Goal: Navigation & Orientation: Find specific page/section

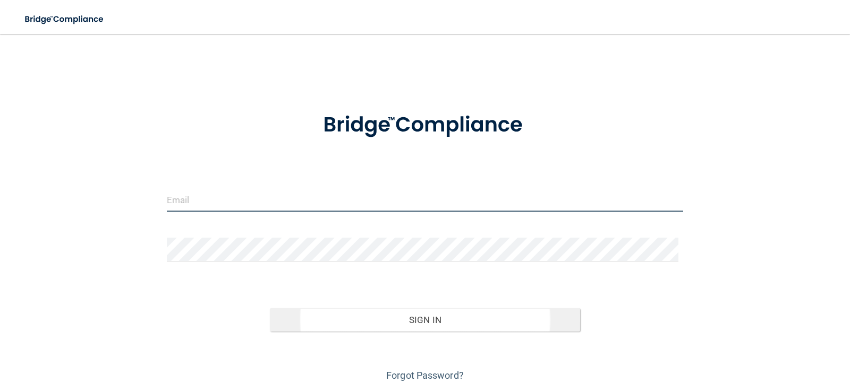
type input "[EMAIL_ADDRESS][DOMAIN_NAME]"
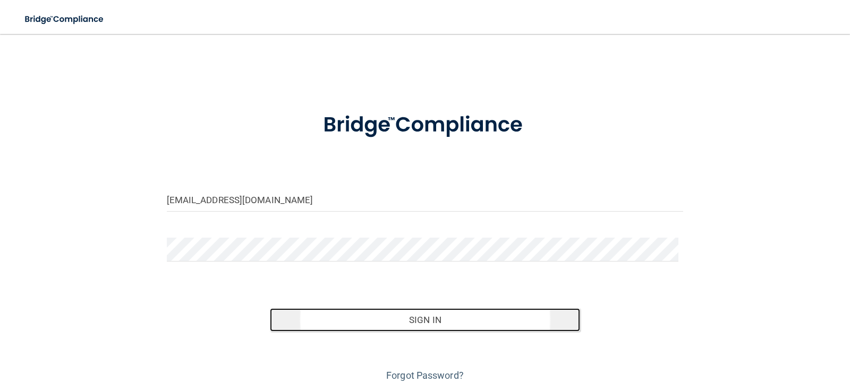
click at [427, 319] on button "Sign In" at bounding box center [425, 320] width 310 height 23
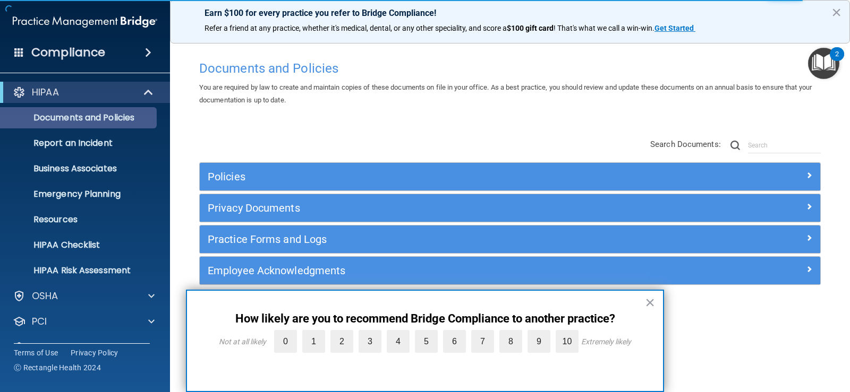
scroll to position [48, 0]
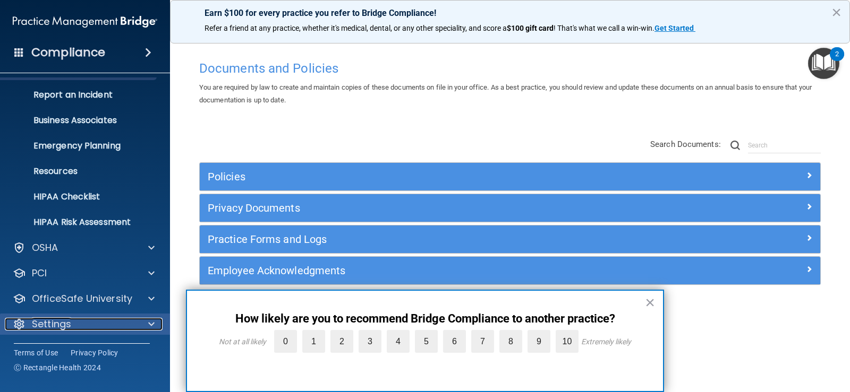
click at [131, 327] on div "Settings" at bounding box center [71, 324] width 132 height 13
click at [646, 301] on button "×" at bounding box center [650, 302] width 10 height 17
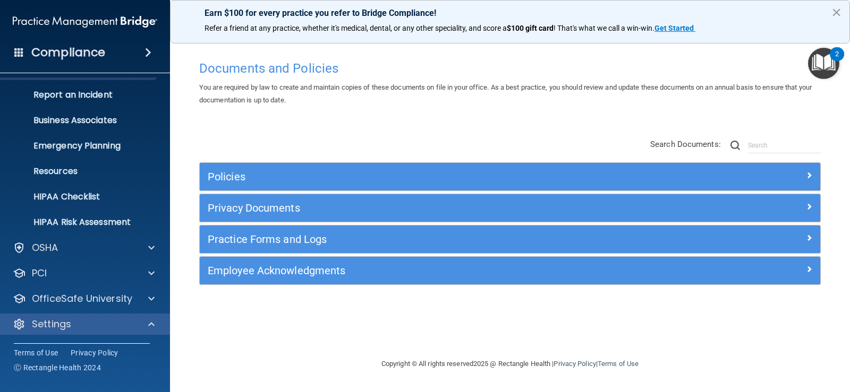
click at [102, 332] on div "Settings" at bounding box center [85, 324] width 170 height 21
click at [107, 330] on div "Settings" at bounding box center [71, 324] width 132 height 13
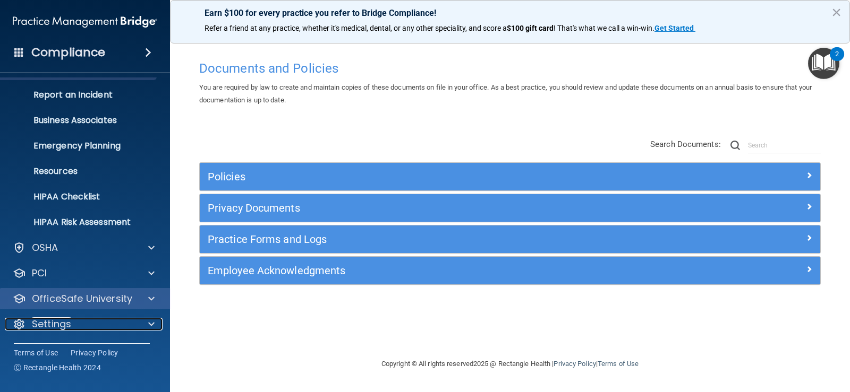
scroll to position [0, 0]
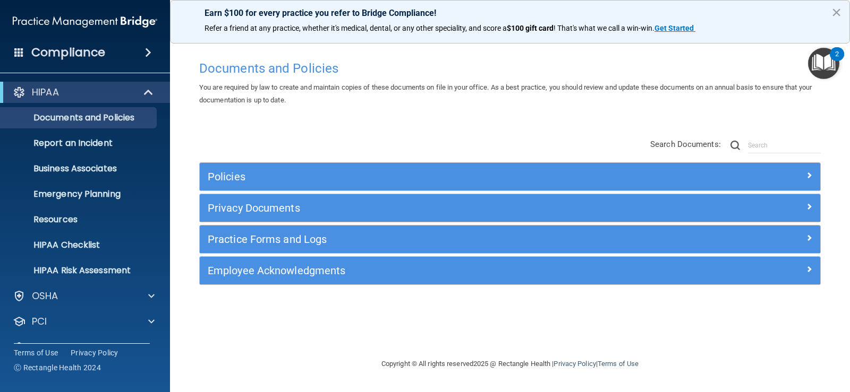
click at [47, 56] on h4 "Compliance" at bounding box center [68, 52] width 74 height 15
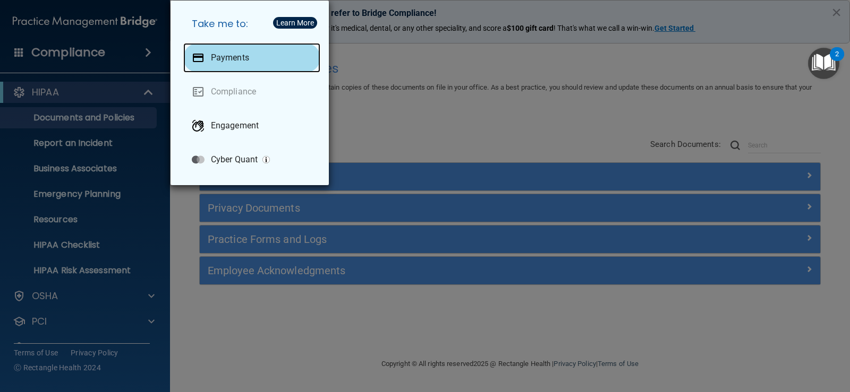
click at [252, 56] on div "Payments" at bounding box center [251, 58] width 137 height 30
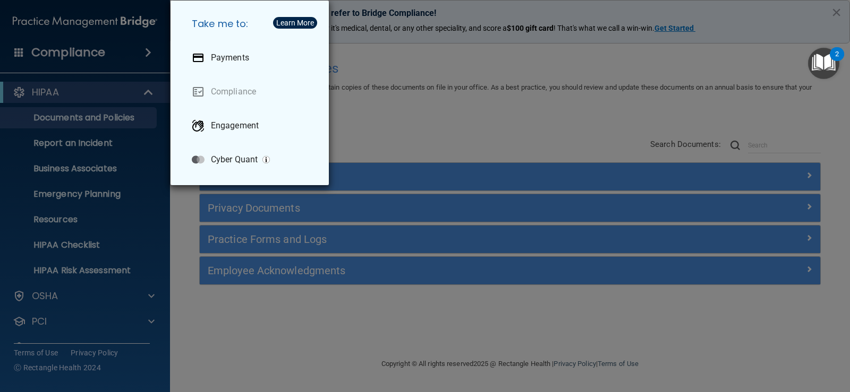
click at [57, 53] on div "Take me to: Payments Compliance Engagement Cyber Quant" at bounding box center [425, 196] width 850 height 392
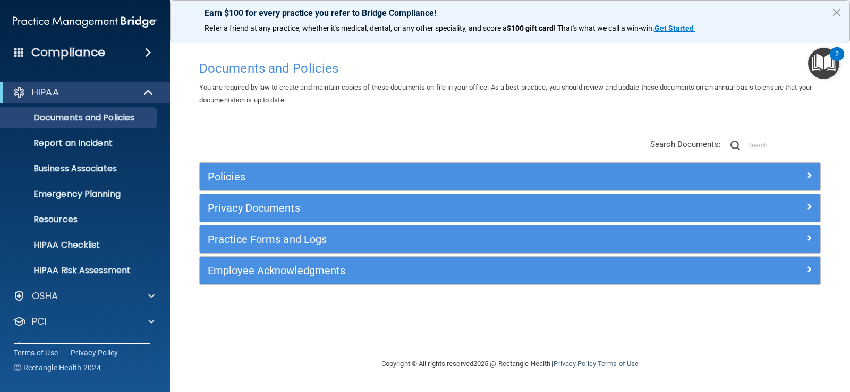
click at [838, 10] on button "×" at bounding box center [836, 12] width 10 height 17
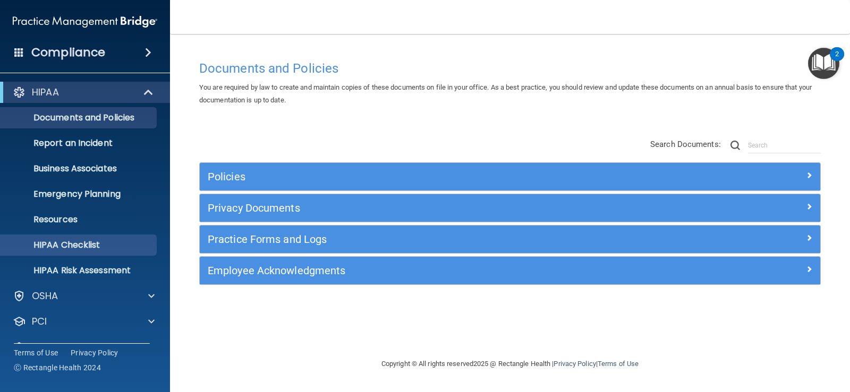
scroll to position [48, 0]
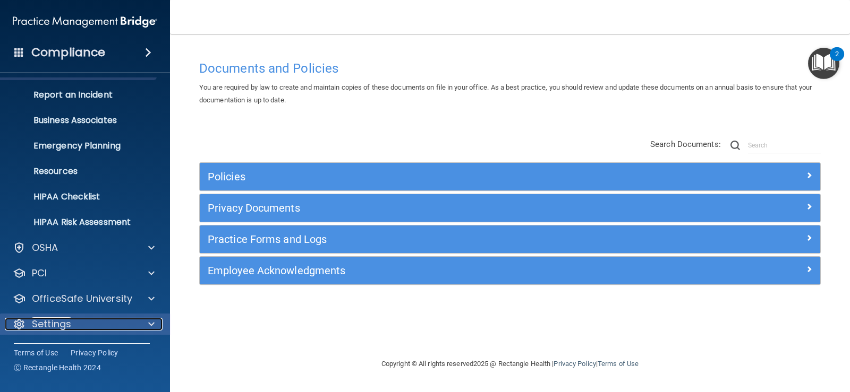
click at [125, 319] on div "Settings" at bounding box center [71, 324] width 132 height 13
click at [124, 315] on div "Settings" at bounding box center [85, 324] width 170 height 21
click at [63, 321] on p "Settings" at bounding box center [51, 324] width 39 height 13
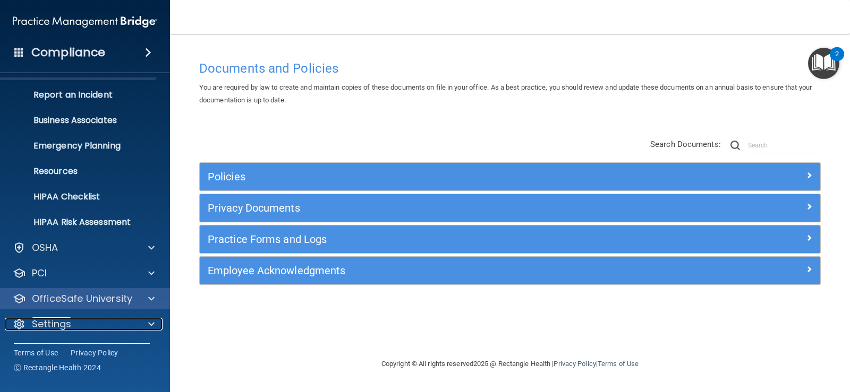
scroll to position [0, 0]
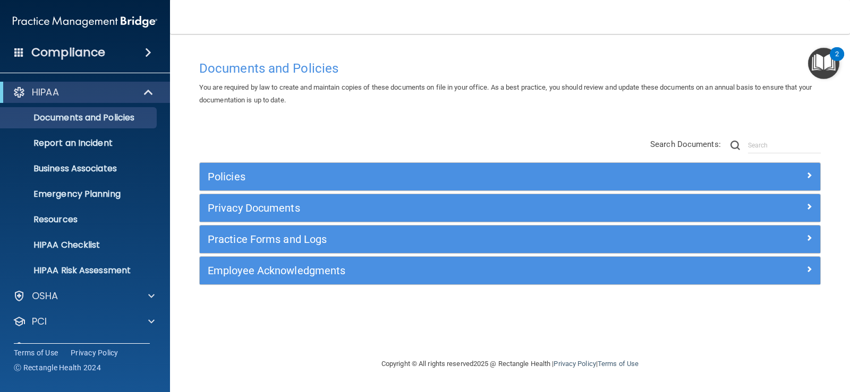
click at [821, 66] on img "Open Resource Center, 2 new notifications" at bounding box center [823, 63] width 31 height 31
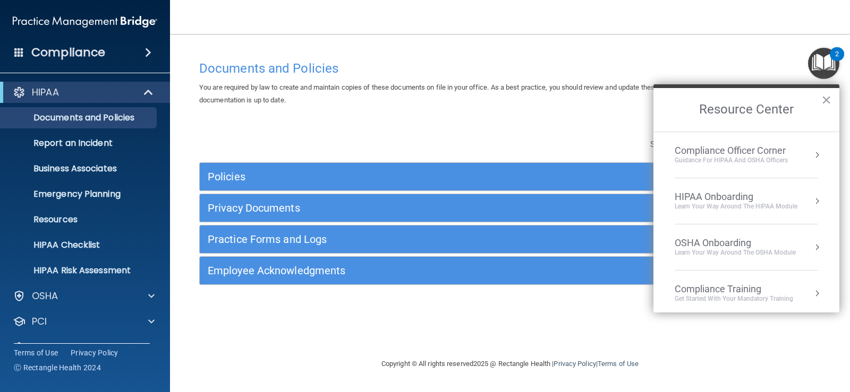
click at [41, 23] on img at bounding box center [85, 21] width 144 height 21
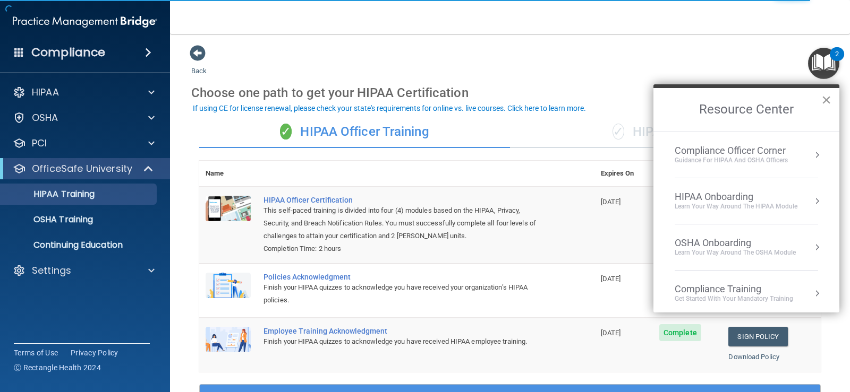
click at [825, 100] on button "×" at bounding box center [826, 99] width 10 height 17
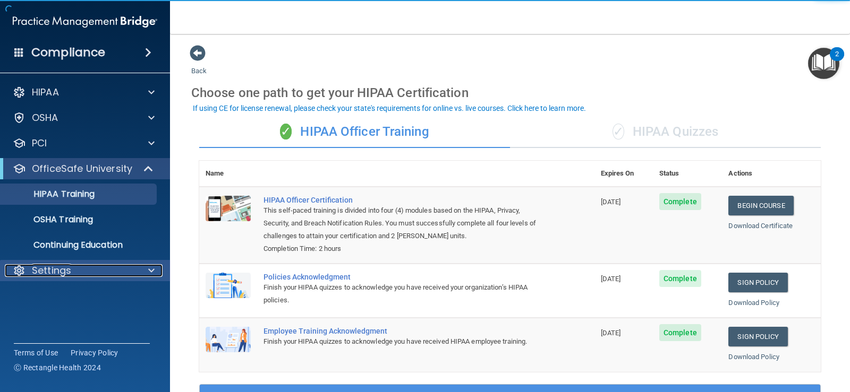
click at [76, 273] on div "Settings" at bounding box center [71, 270] width 132 height 13
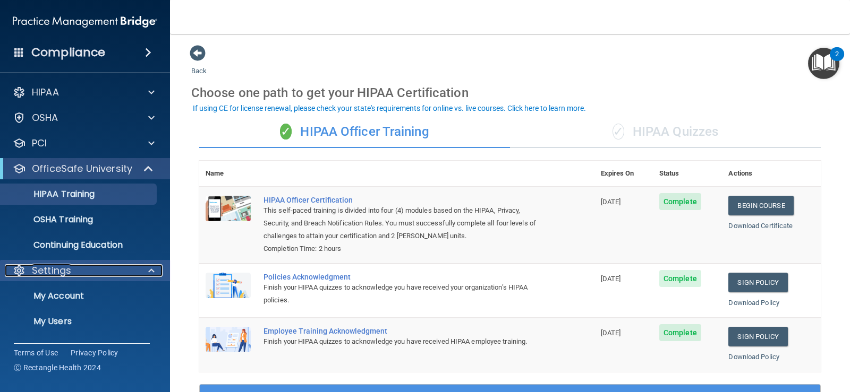
scroll to position [48, 0]
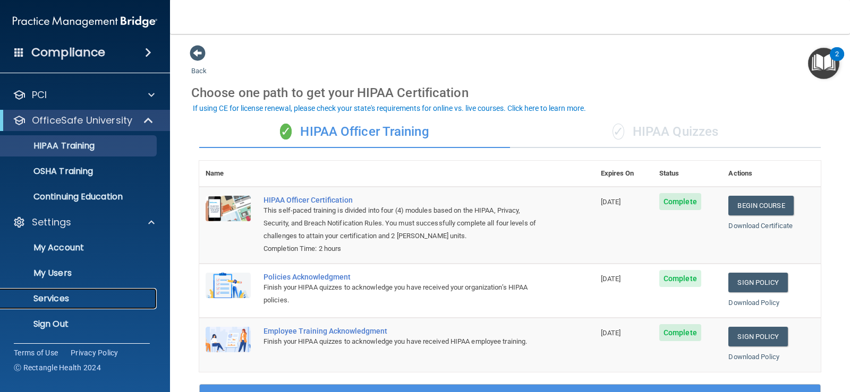
click at [58, 305] on link "Services" at bounding box center [72, 298] width 167 height 21
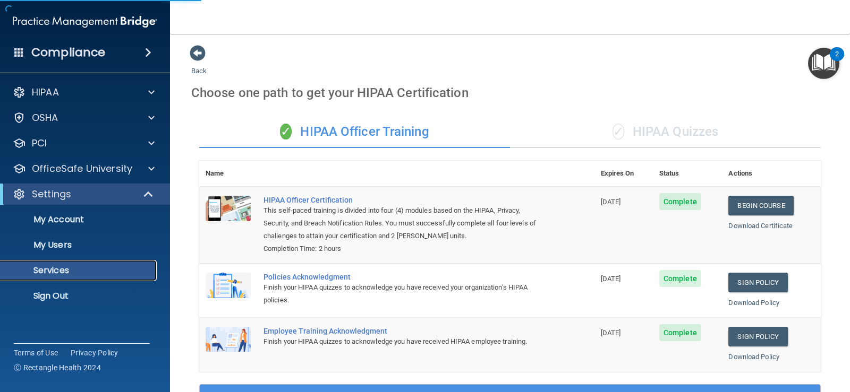
click at [71, 267] on p "Services" at bounding box center [79, 271] width 145 height 11
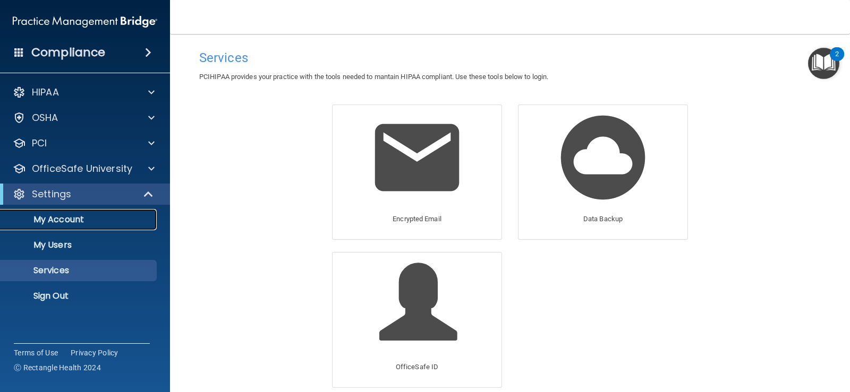
click at [74, 226] on link "My Account" at bounding box center [72, 219] width 167 height 21
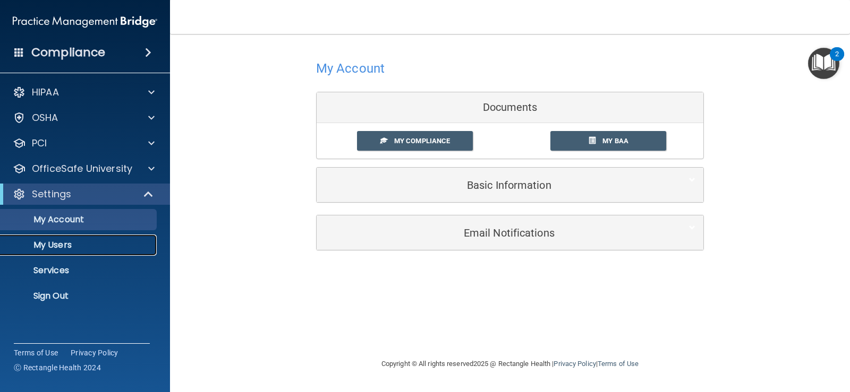
click at [83, 254] on link "My Users" at bounding box center [72, 245] width 167 height 21
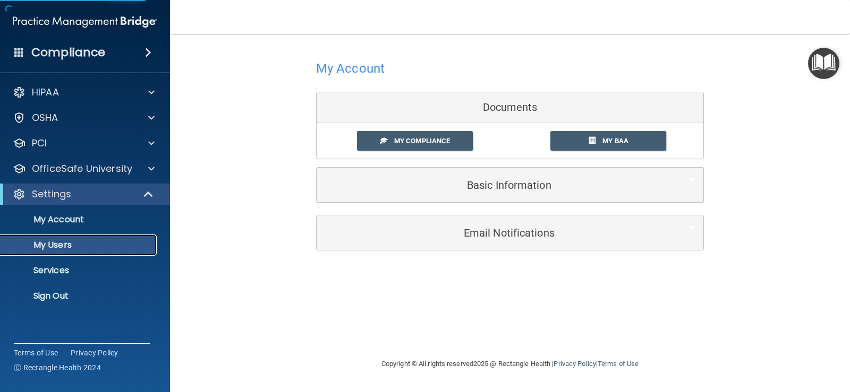
select select "20"
